Goal: Complete application form

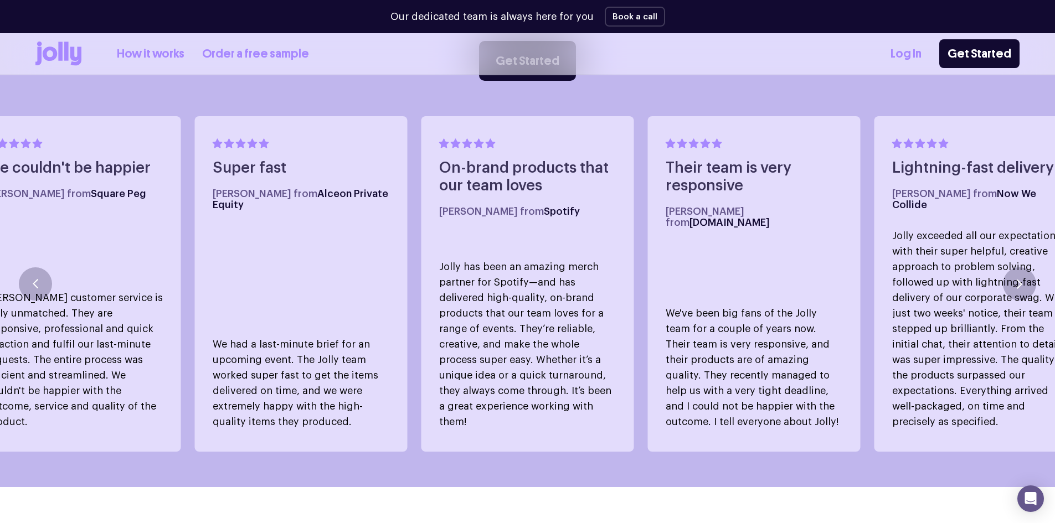
scroll to position [886, 0]
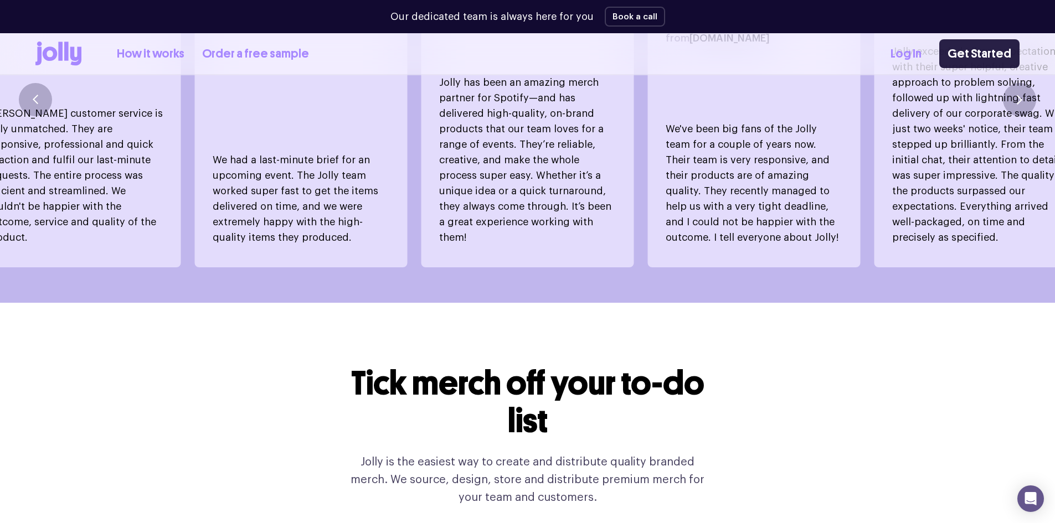
drag, startPoint x: 988, startPoint y: 37, endPoint x: 988, endPoint y: 45, distance: 8.3
click at [988, 43] on div "How it works Order a free sample Log In Get Started" at bounding box center [527, 53] width 984 height 41
click at [988, 44] on link "Get Started" at bounding box center [979, 53] width 80 height 29
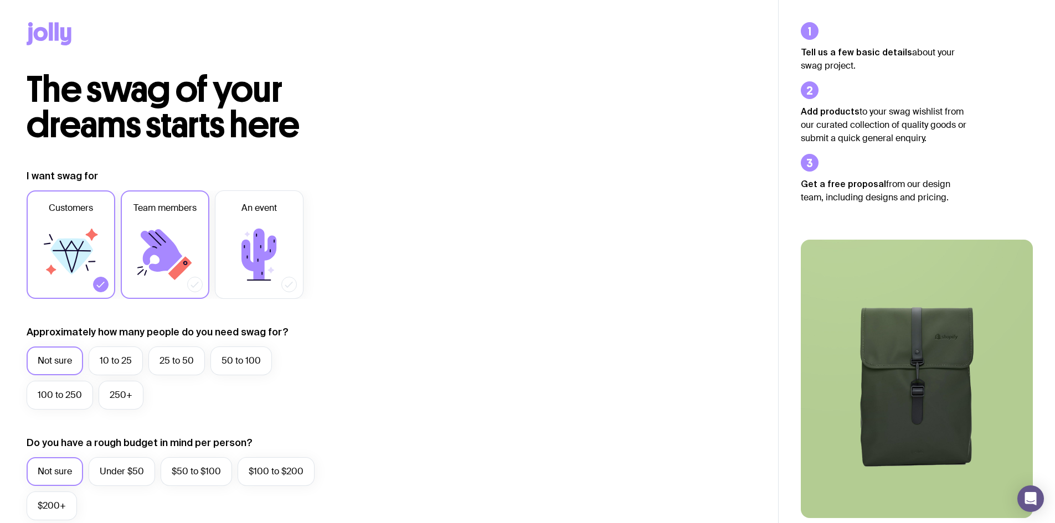
click at [178, 258] on icon at bounding box center [162, 250] width 42 height 43
click at [0, 0] on input "Team members" at bounding box center [0, 0] width 0 height 0
click at [125, 363] on label "10 to 25" at bounding box center [116, 361] width 54 height 29
click at [0, 0] on input "10 to 25" at bounding box center [0, 0] width 0 height 0
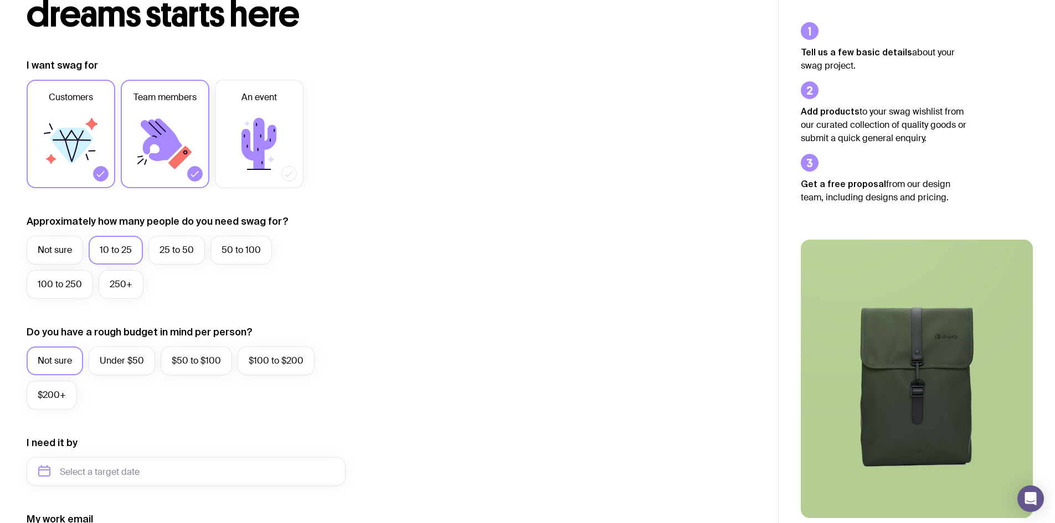
scroll to position [184, 0]
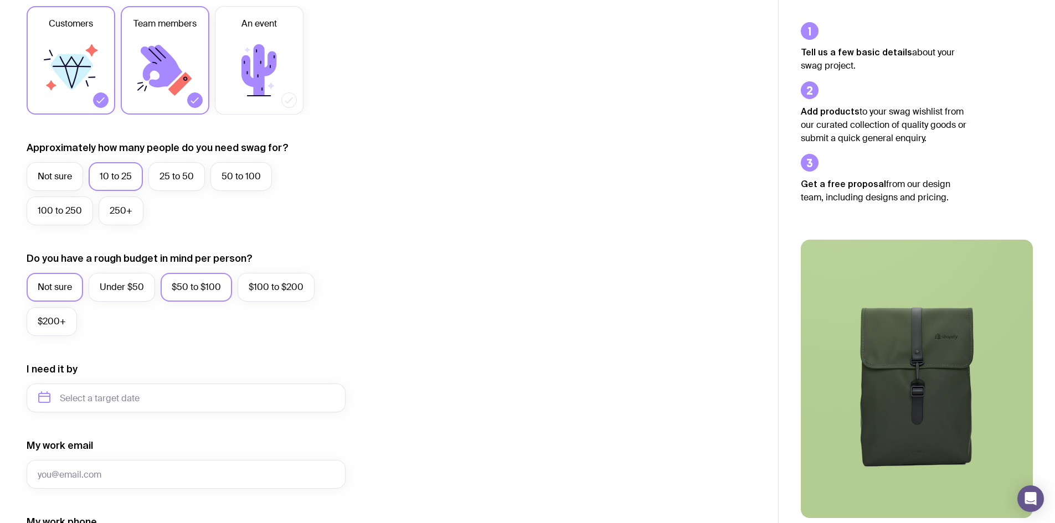
click at [212, 290] on label "$50 to $100" at bounding box center [196, 287] width 71 height 29
click at [0, 0] on input "$50 to $100" at bounding box center [0, 0] width 0 height 0
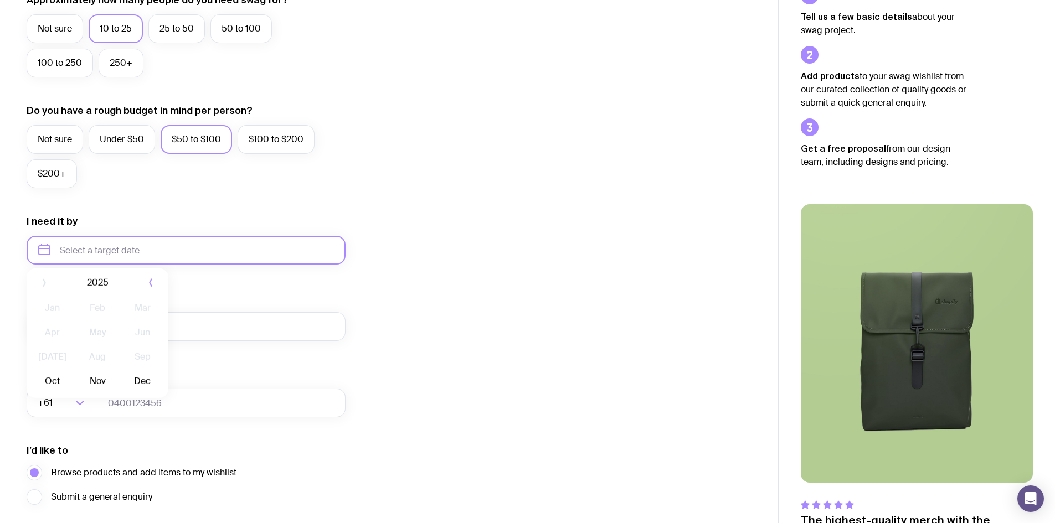
click at [101, 256] on input "text" at bounding box center [186, 250] width 319 height 29
click at [51, 390] on button "Oct" at bounding box center [52, 386] width 40 height 22
type input "October 2025"
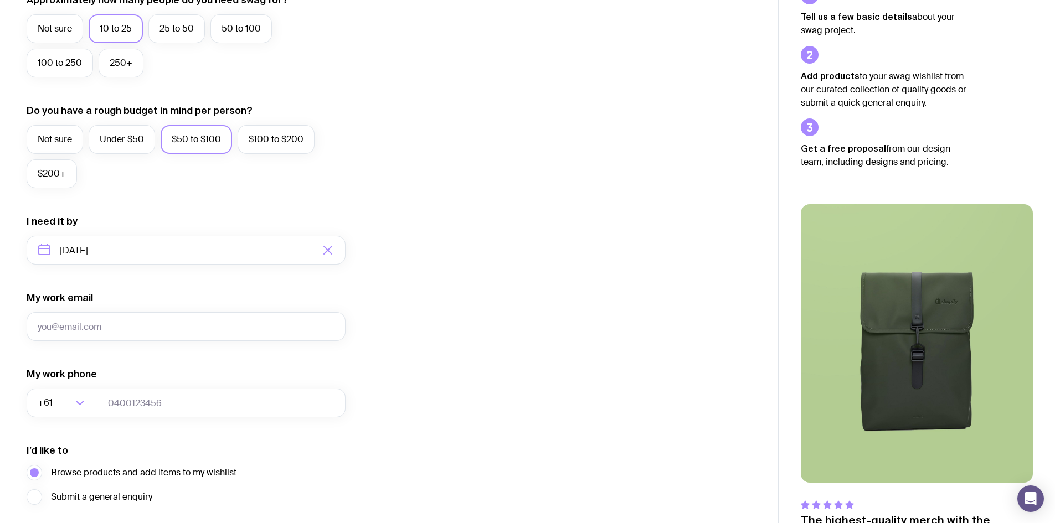
scroll to position [418, 0]
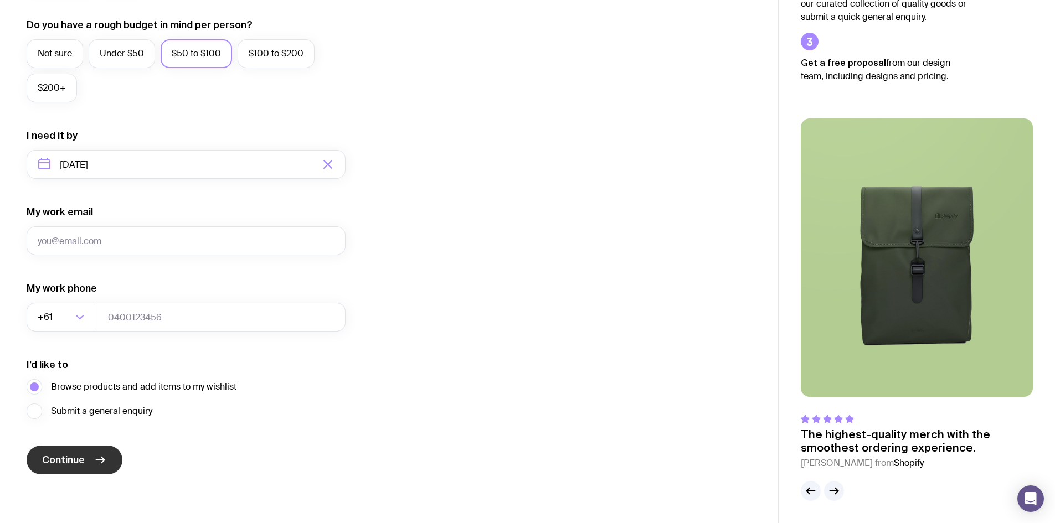
click at [74, 455] on span "Continue" at bounding box center [63, 459] width 43 height 13
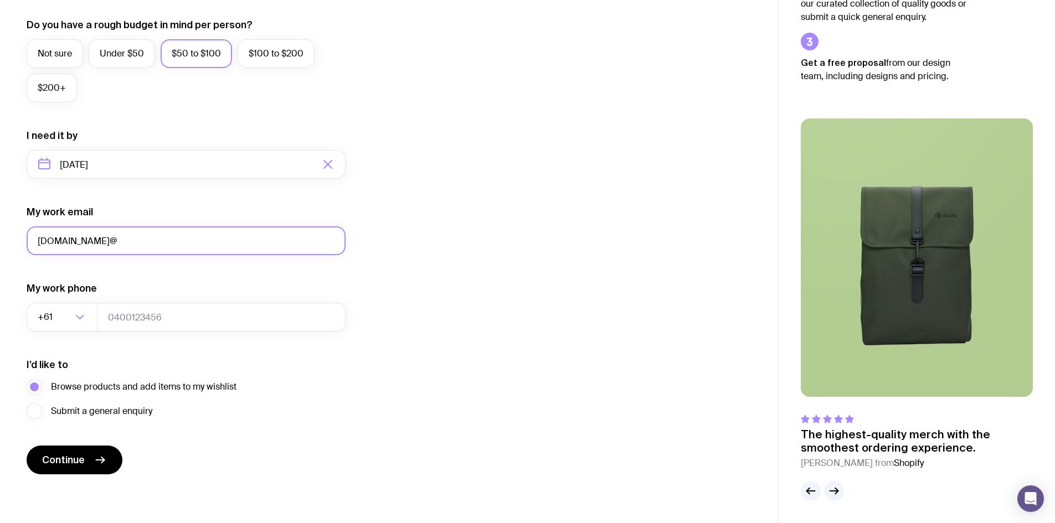
type input "pedro.sc@banked.com"
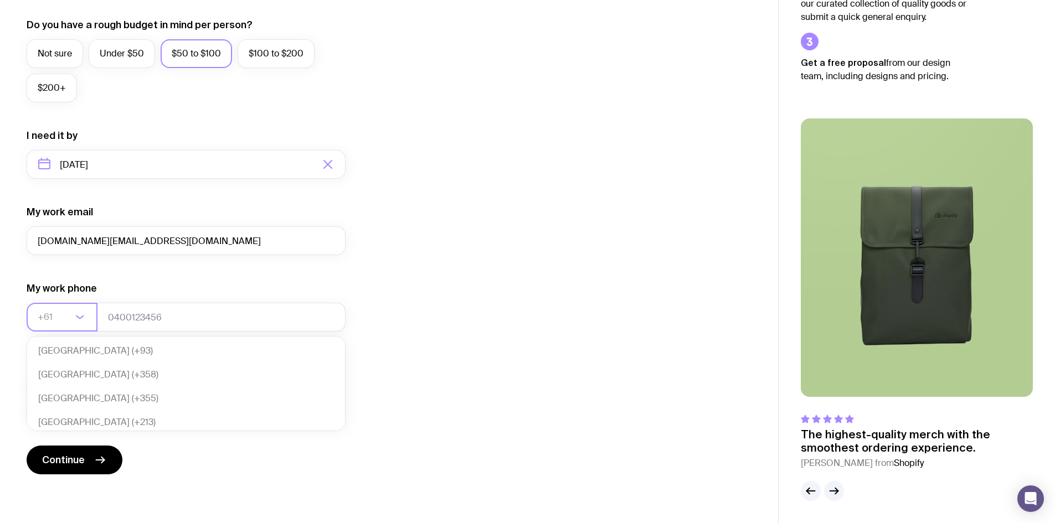
click at [79, 307] on div "Loading..." at bounding box center [85, 317] width 24 height 29
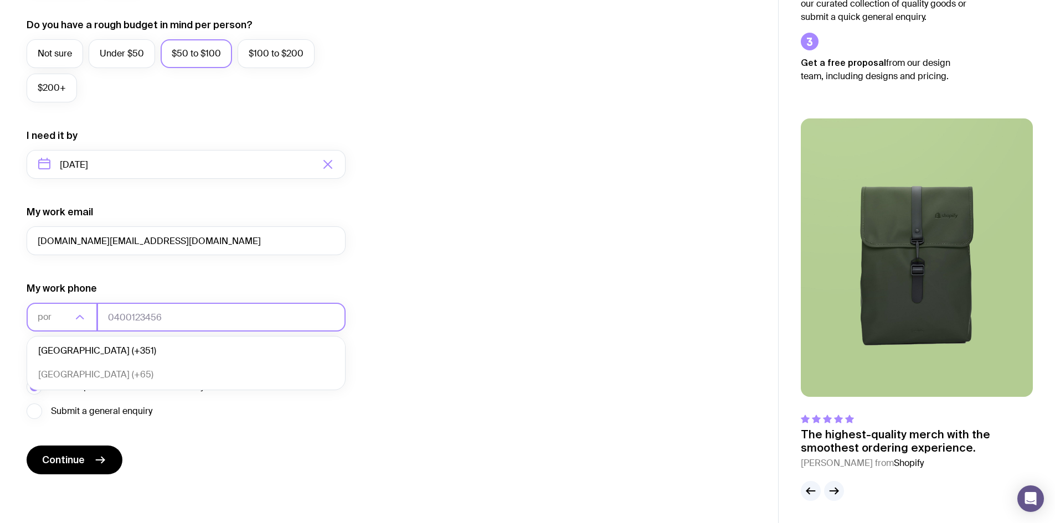
drag, startPoint x: 53, startPoint y: 344, endPoint x: 155, endPoint y: 327, distance: 103.3
click at [55, 344] on li "Portugal (+351)" at bounding box center [186, 351] width 318 height 24
type input "por"
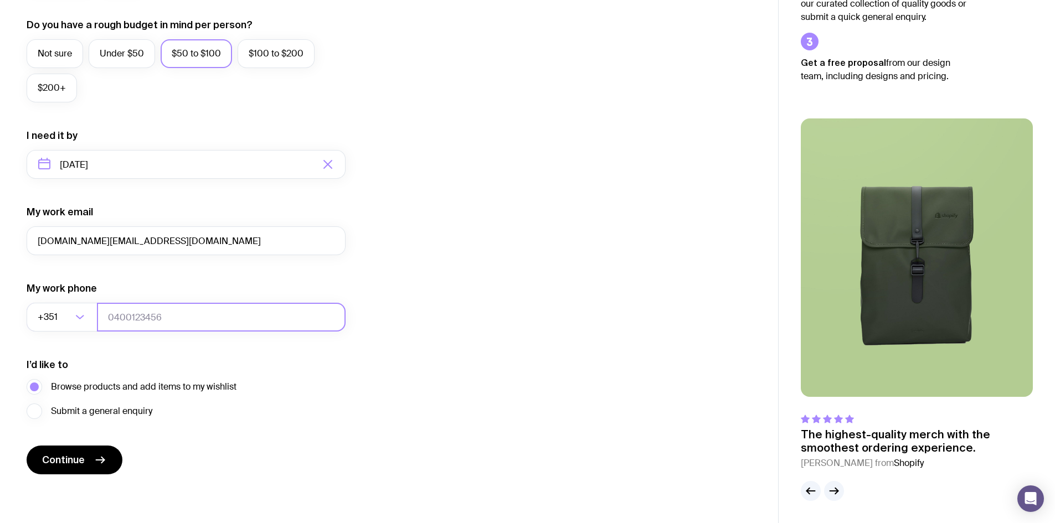
click at [156, 325] on input "tel" at bounding box center [221, 317] width 249 height 29
type input "915735501"
click at [296, 481] on div "The swag of your dreams starts here I want swag for Customers Team members An e…" at bounding box center [389, 77] width 778 height 847
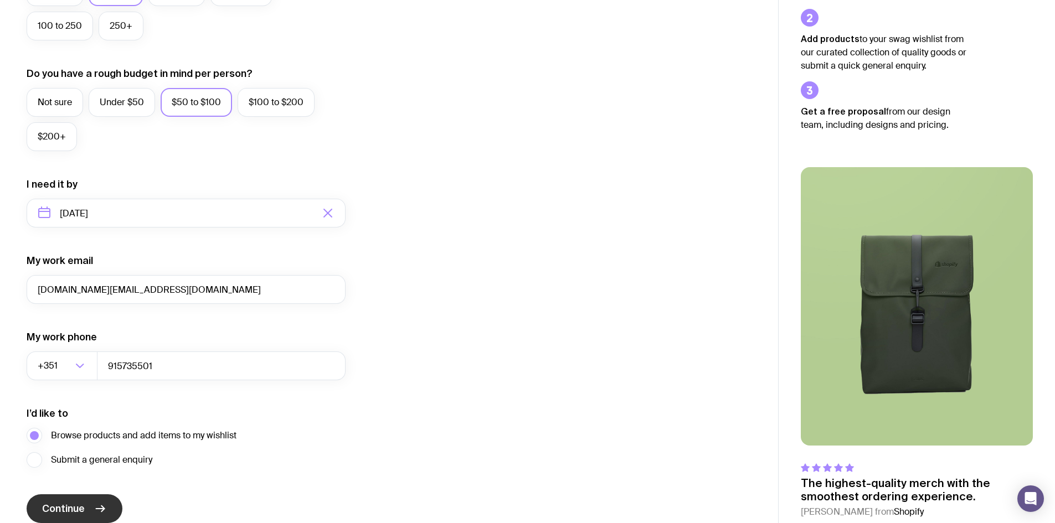
scroll to position [418, 0]
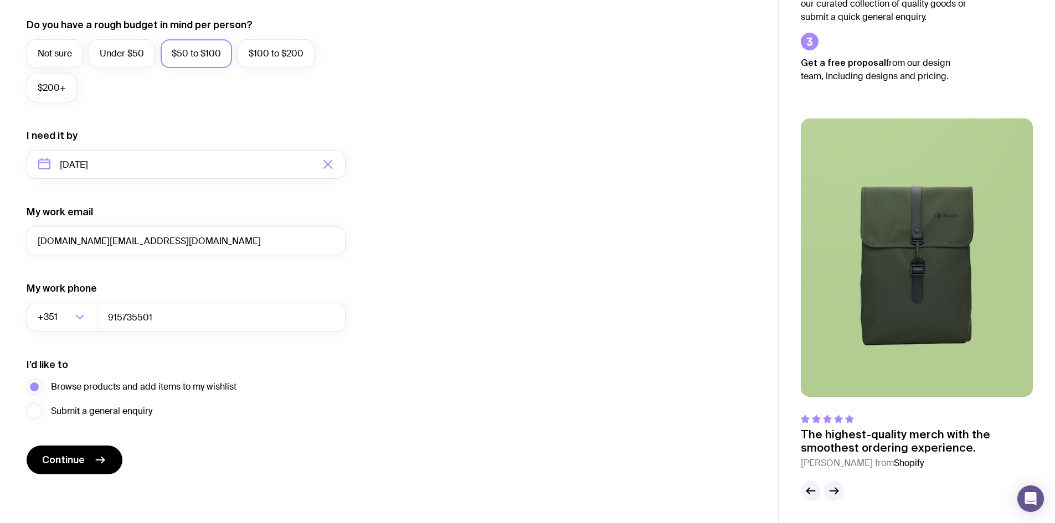
click at [82, 444] on form "I want swag for Customers Team members An event Approximately how many people d…" at bounding box center [186, 112] width 319 height 723
click at [81, 460] on span "Continue" at bounding box center [63, 459] width 43 height 13
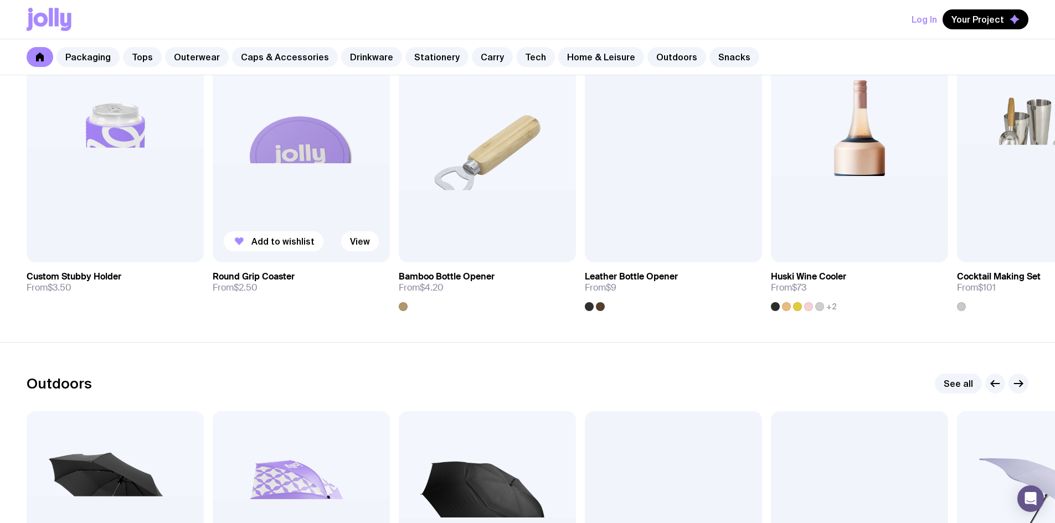
scroll to position [3396, 0]
